Goal: Task Accomplishment & Management: Manage account settings

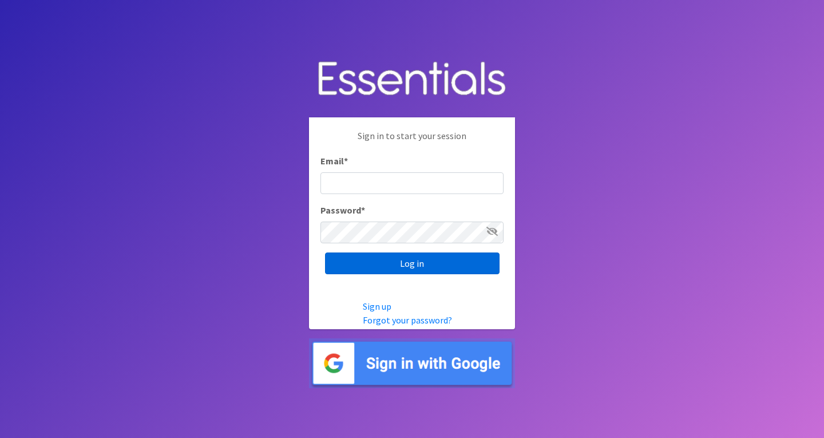
type input "roz@momshelpingmomsfoundation.org"
click at [384, 264] on input "Log in" at bounding box center [412, 263] width 175 height 22
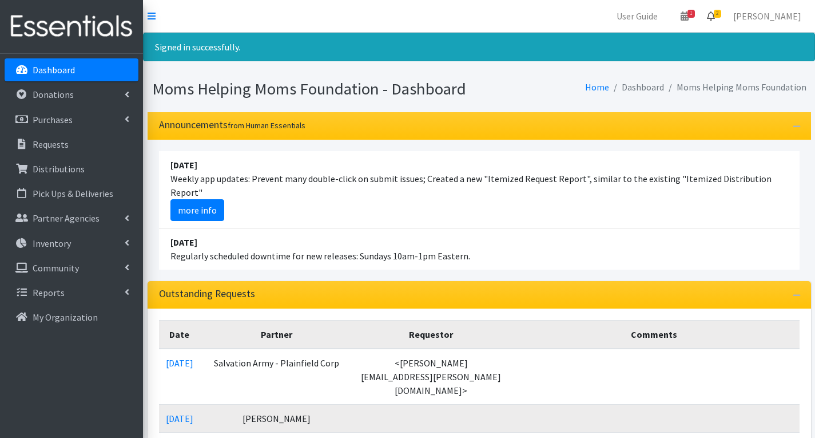
click at [724, 11] on link "2" at bounding box center [711, 16] width 26 height 23
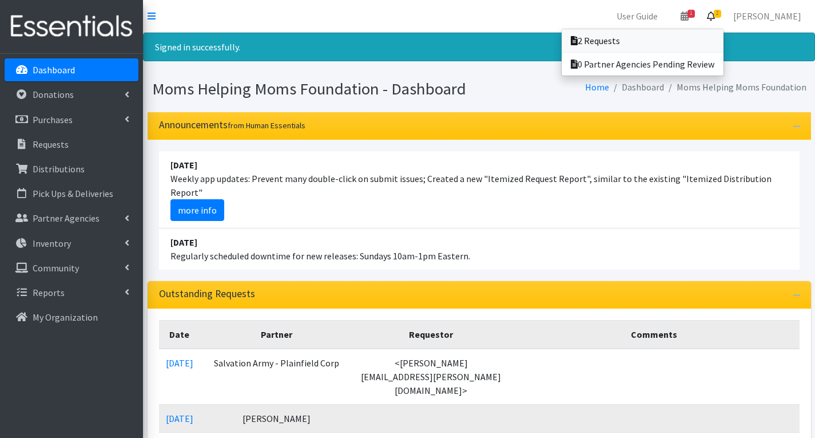
click at [622, 41] on link "2 Requests" at bounding box center [643, 40] width 162 height 23
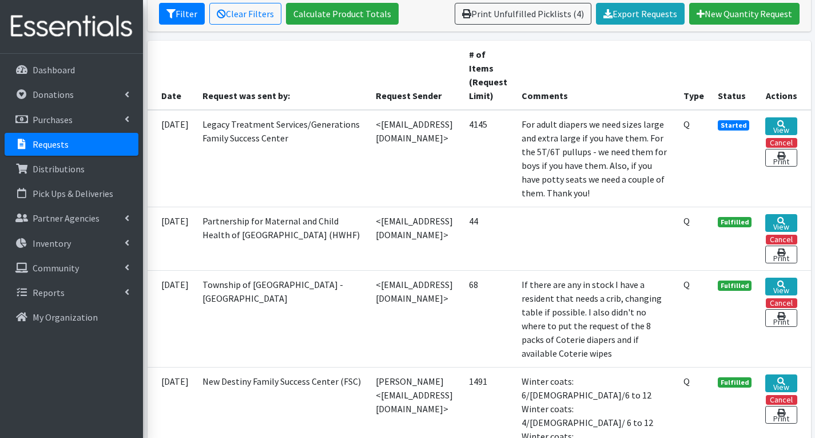
scroll to position [286, 0]
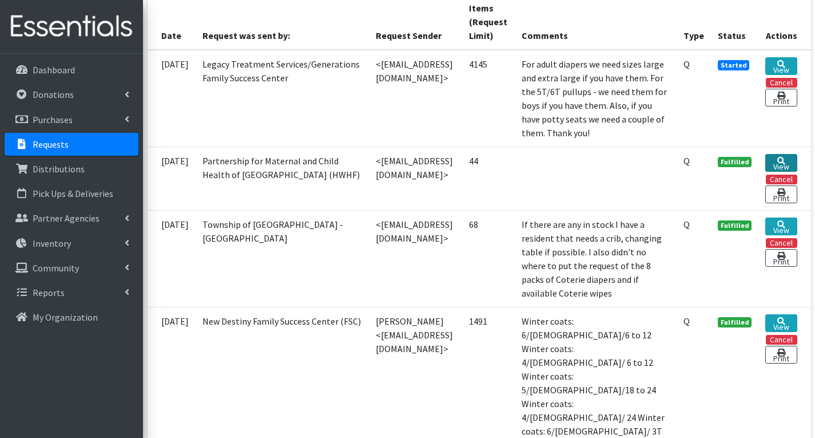
click at [782, 172] on link "View" at bounding box center [781, 163] width 31 height 18
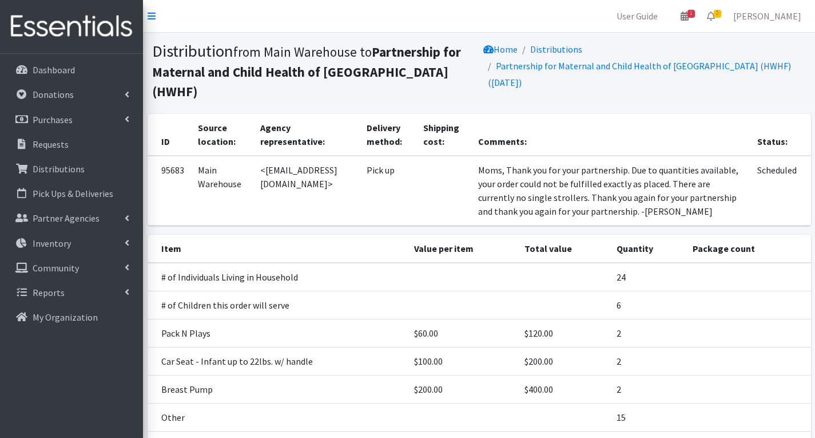
click at [642, 114] on th "Comments:" at bounding box center [612, 135] width 280 height 42
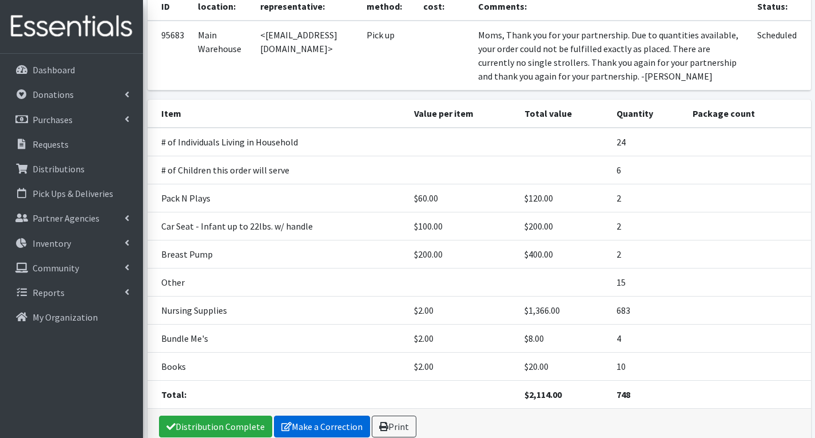
scroll to position [172, 0]
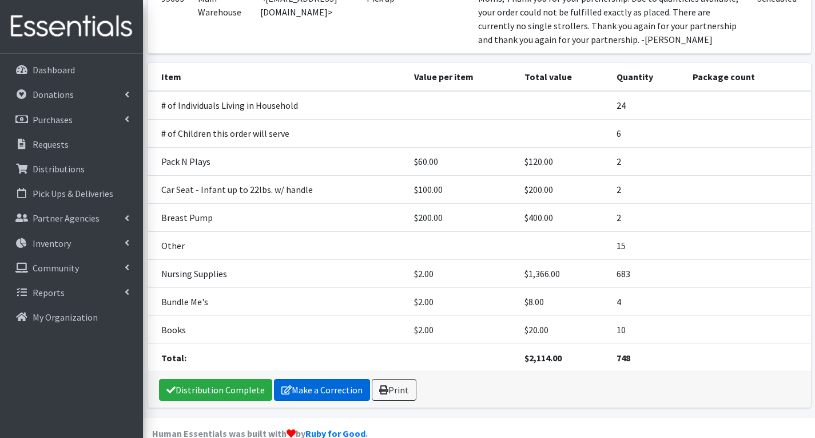
click at [318, 379] on link "Make a Correction" at bounding box center [322, 390] width 96 height 22
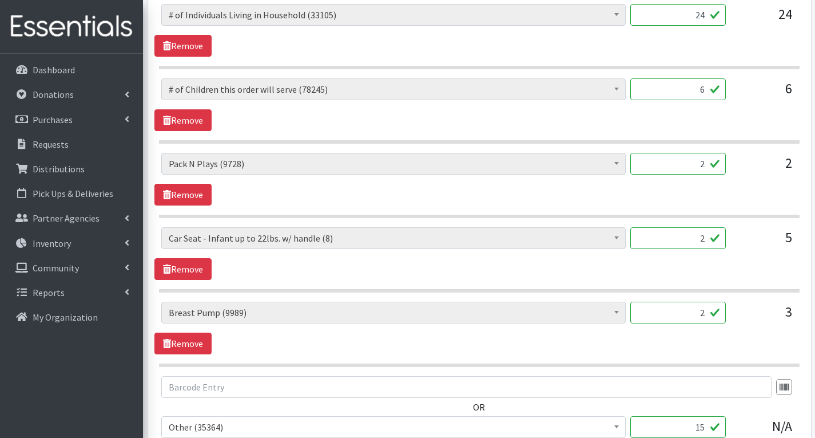
scroll to position [493, 0]
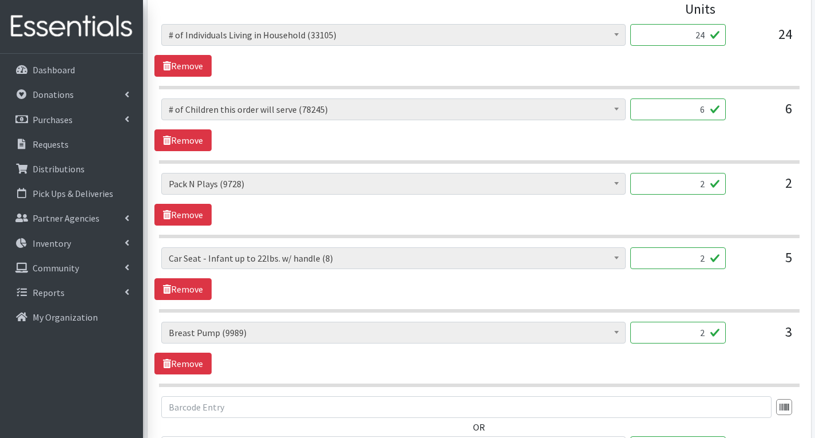
click at [708, 329] on input "2" at bounding box center [679, 333] width 96 height 22
type input "0"
click at [568, 231] on section "# of Children this order will serve (78245) # of Individuals Living in Househol…" at bounding box center [479, 205] width 641 height 65
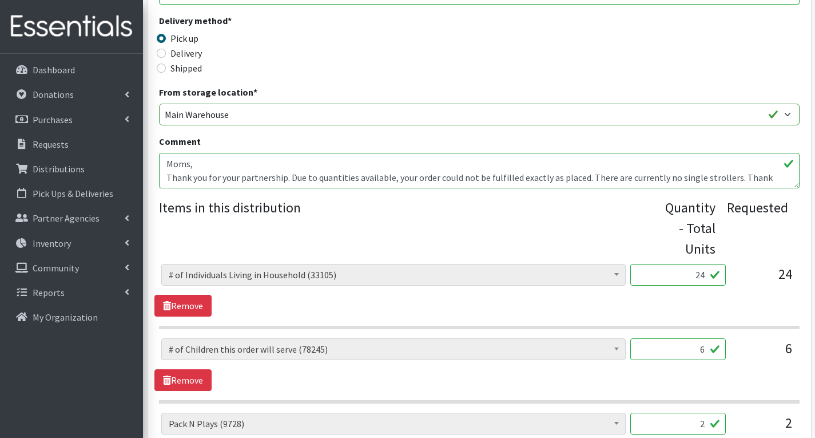
scroll to position [264, 0]
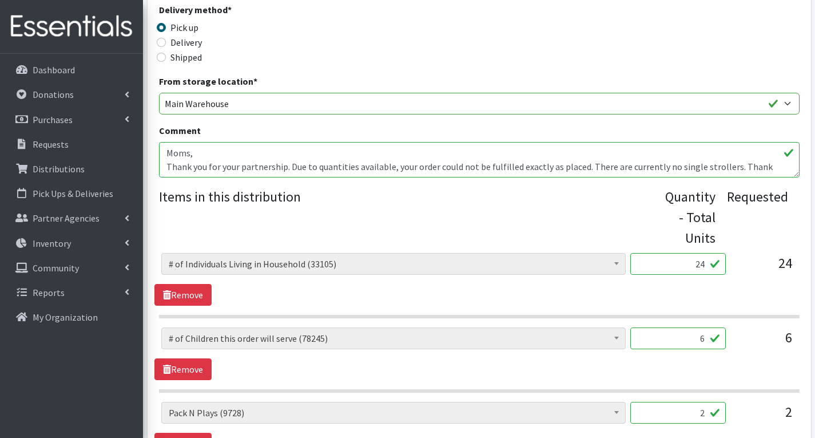
click at [670, 162] on textarea "Moms, Thank you for your partnership. Due to quantities available, your order c…" at bounding box center [479, 159] width 641 height 35
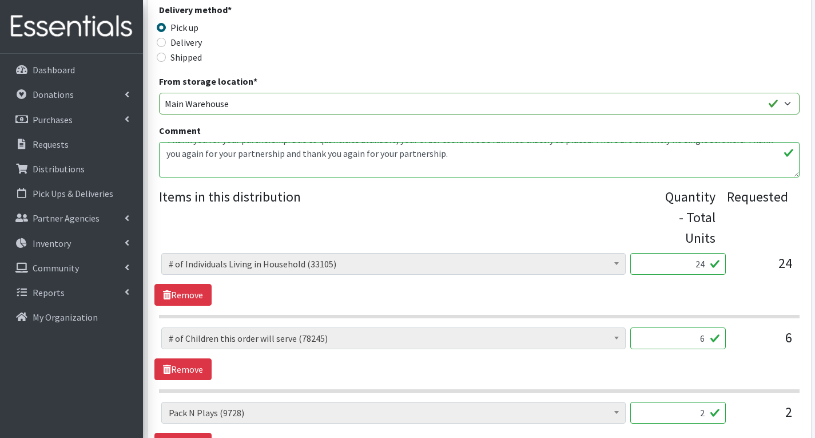
scroll to position [41, 0]
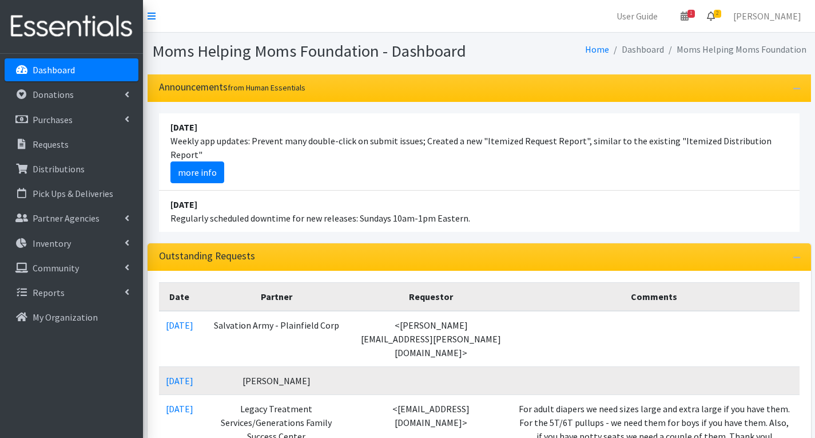
click at [724, 11] on link "2" at bounding box center [711, 16] width 26 height 23
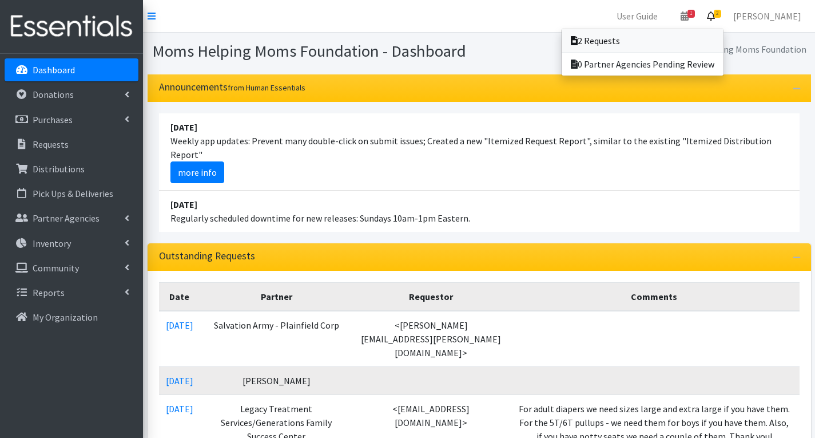
click at [692, 39] on link "2 Requests" at bounding box center [643, 40] width 162 height 23
